Goal: Find specific page/section: Find specific page/section

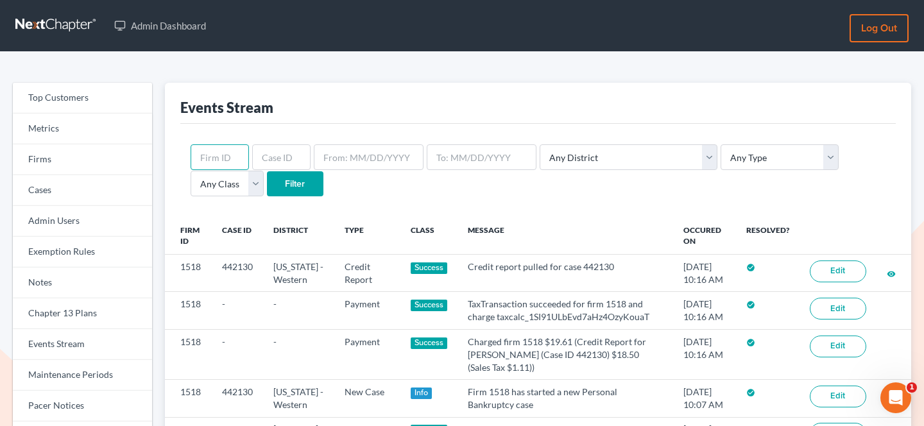
click at [218, 157] on input "text" at bounding box center [220, 157] width 58 height 26
type input "8680"
click at [267, 171] on input "Filter" at bounding box center [295, 184] width 56 height 26
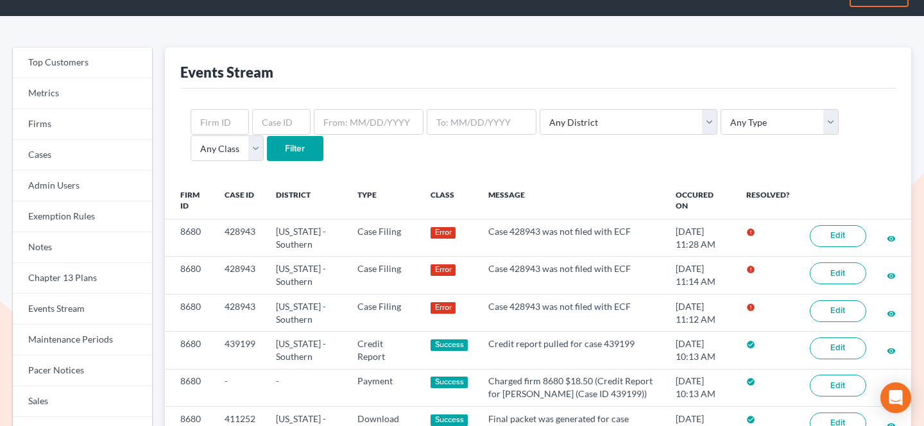
scroll to position [37, 0]
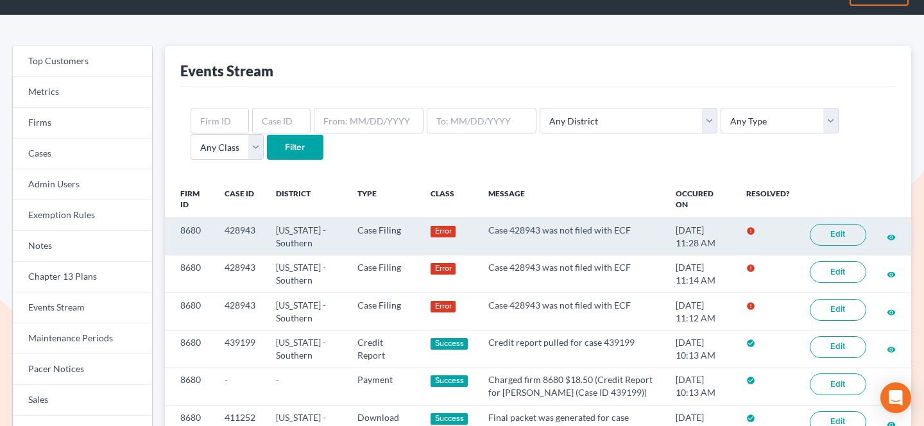
click at [834, 235] on link "Edit" at bounding box center [838, 235] width 56 height 22
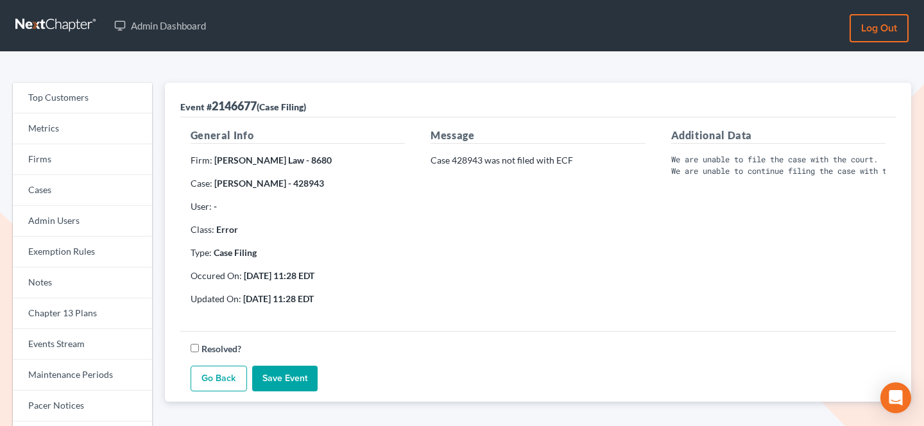
click at [459, 161] on p "Case 428943 was not filed with ECF" at bounding box center [538, 160] width 214 height 13
copy p "428943"
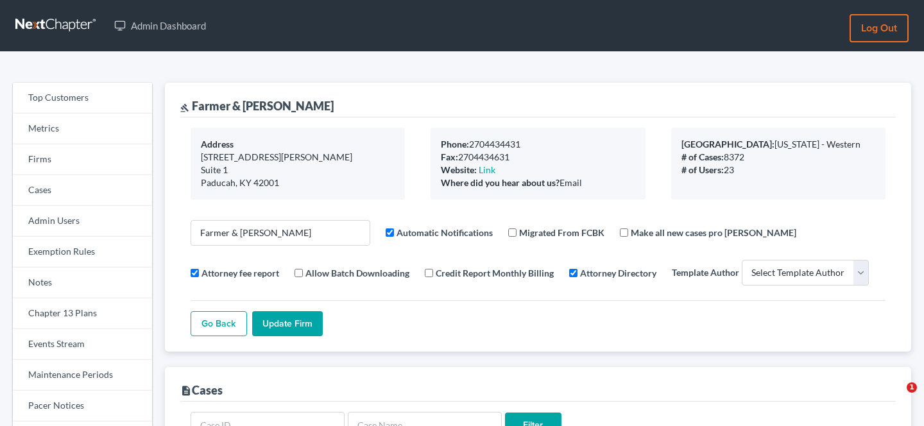
select select
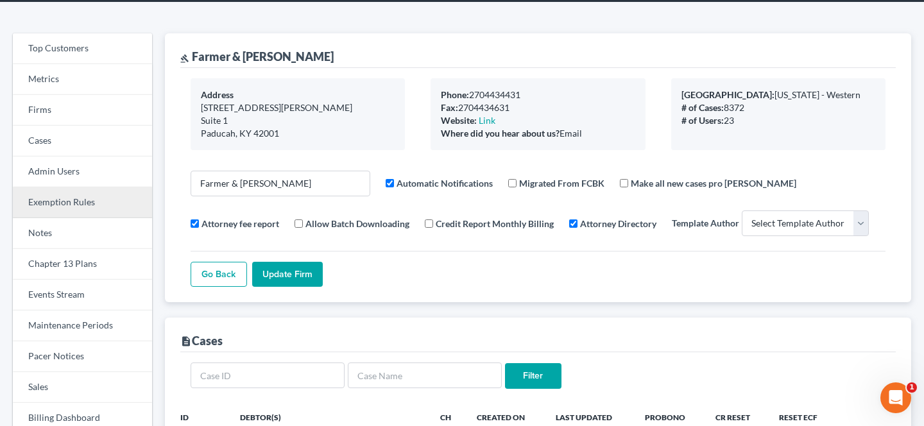
scroll to position [53, 0]
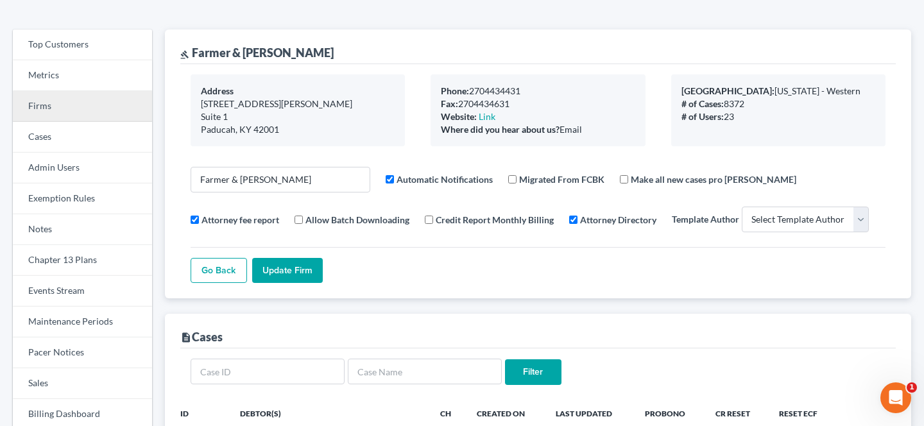
click at [105, 100] on link "Firms" at bounding box center [82, 106] width 139 height 31
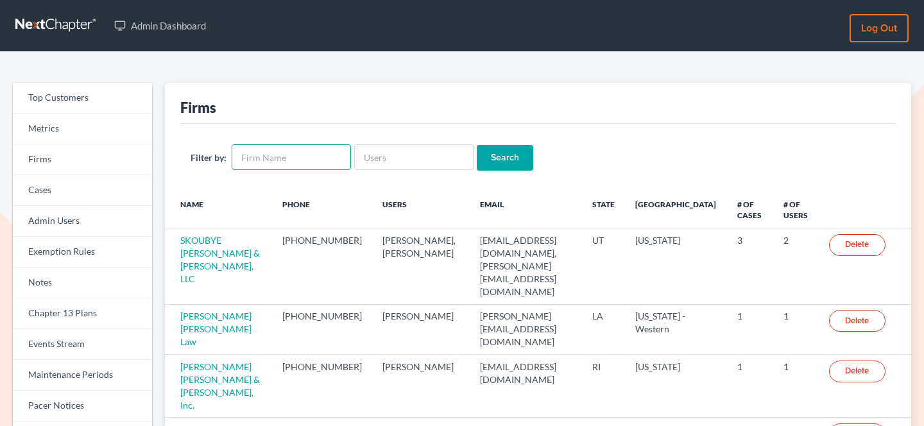
click at [290, 157] on input "text" at bounding box center [291, 157] width 119 height 26
type input "[PERSON_NAME]"
click at [477, 145] on input "Search" at bounding box center [505, 158] width 56 height 26
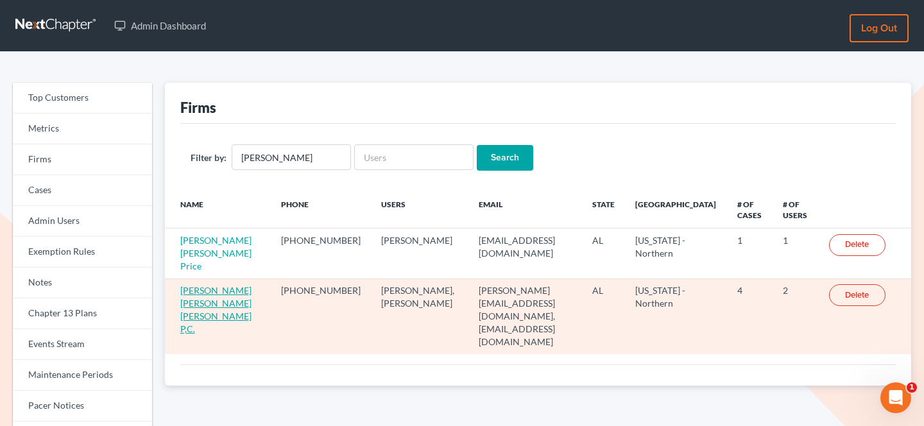
click at [202, 285] on link "[PERSON_NAME] [PERSON_NAME] [PERSON_NAME] P,C." at bounding box center [215, 309] width 71 height 49
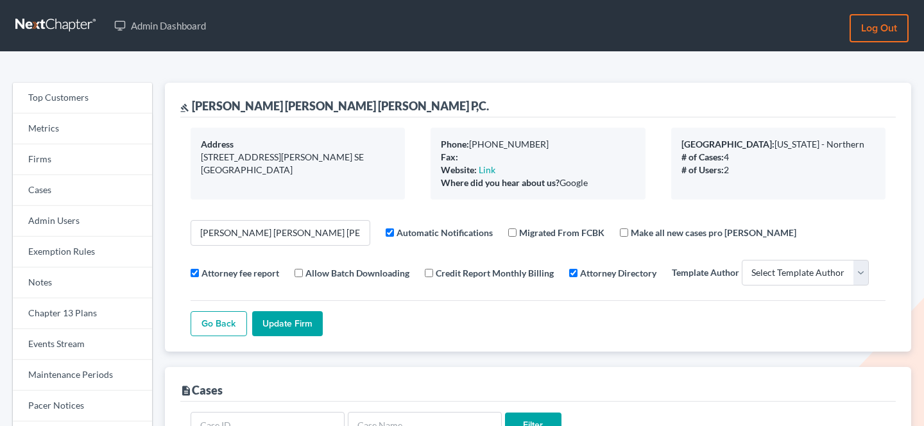
select select
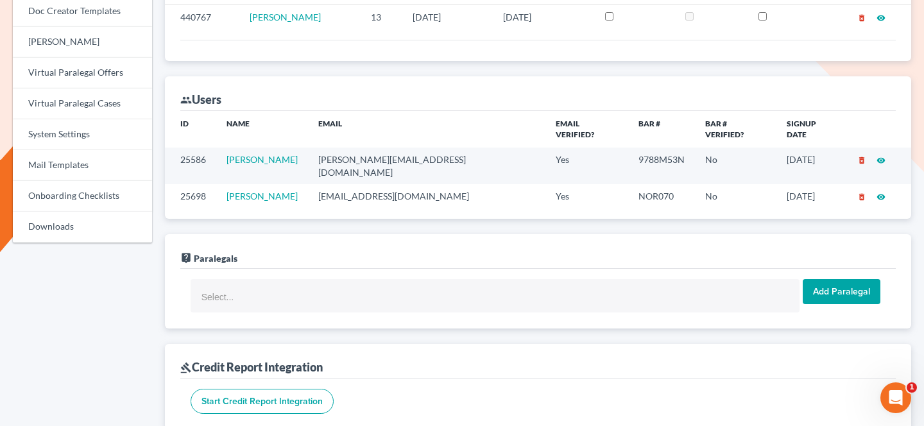
scroll to position [547, 0]
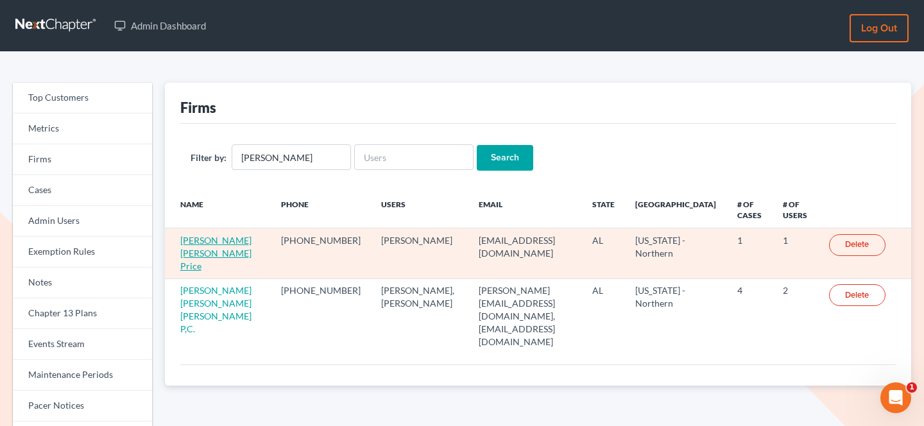
click at [205, 236] on link "[PERSON_NAME] [PERSON_NAME] Price" at bounding box center [215, 253] width 71 height 37
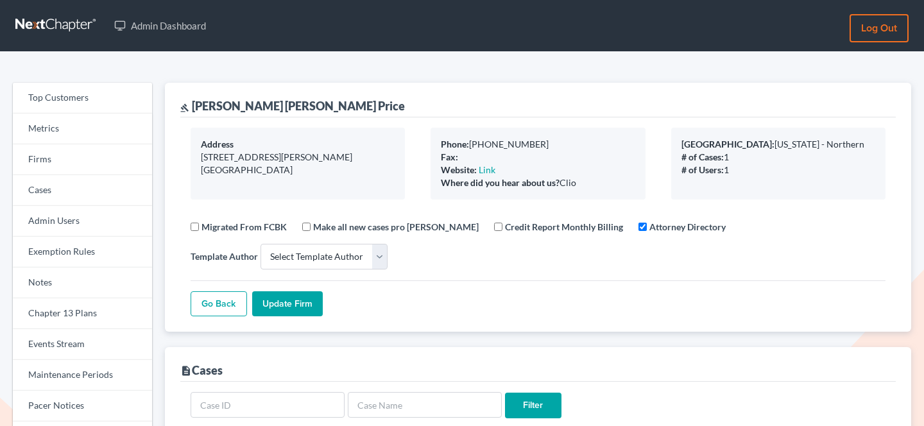
select select
click at [108, 153] on link "Firms" at bounding box center [82, 159] width 139 height 31
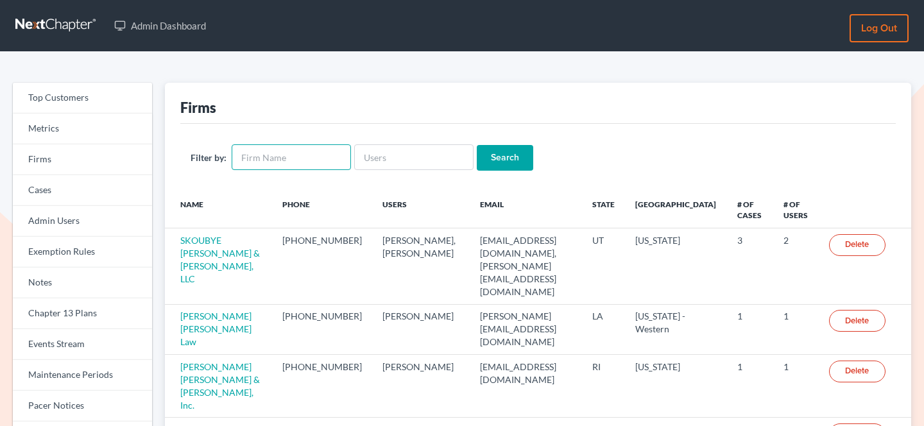
click at [281, 160] on input "text" at bounding box center [291, 157] width 119 height 26
paste input "[PERSON_NAME] Law Group"
type input "[PERSON_NAME] Law Group"
click at [477, 145] on input "Search" at bounding box center [505, 158] width 56 height 26
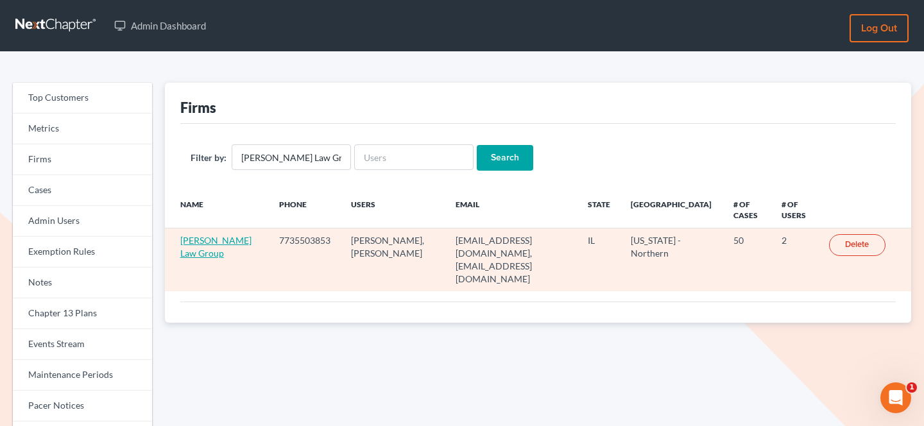
click at [206, 241] on link "[PERSON_NAME] Law Group" at bounding box center [215, 247] width 71 height 24
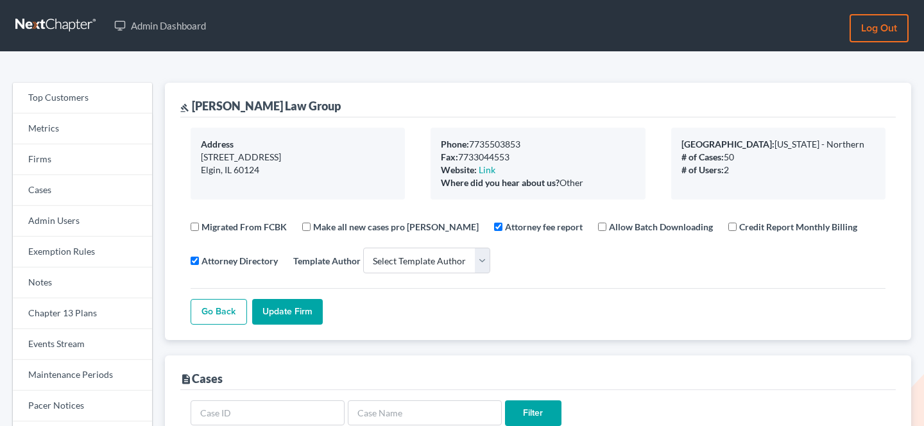
select select
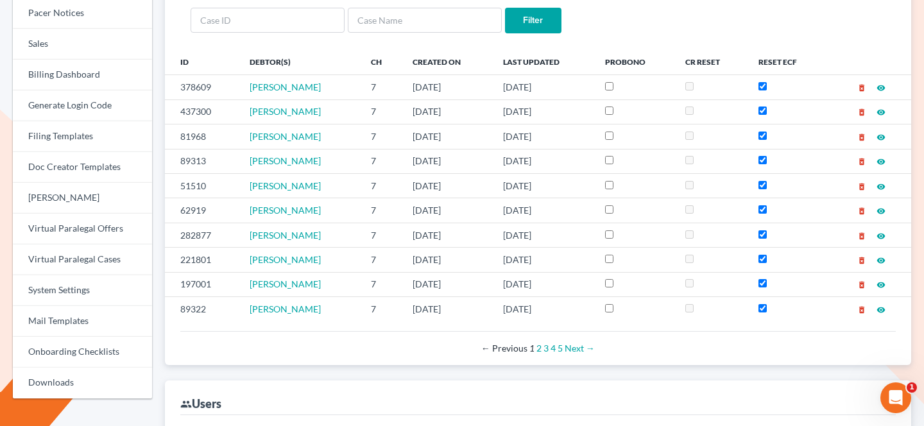
scroll to position [343, 0]
